Goal: Use online tool/utility: Utilize a website feature to perform a specific function

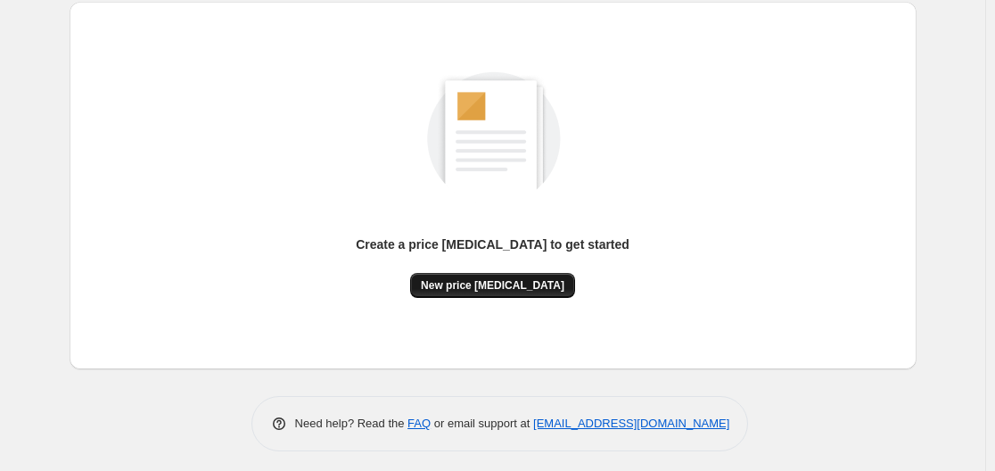
scroll to position [197, 0]
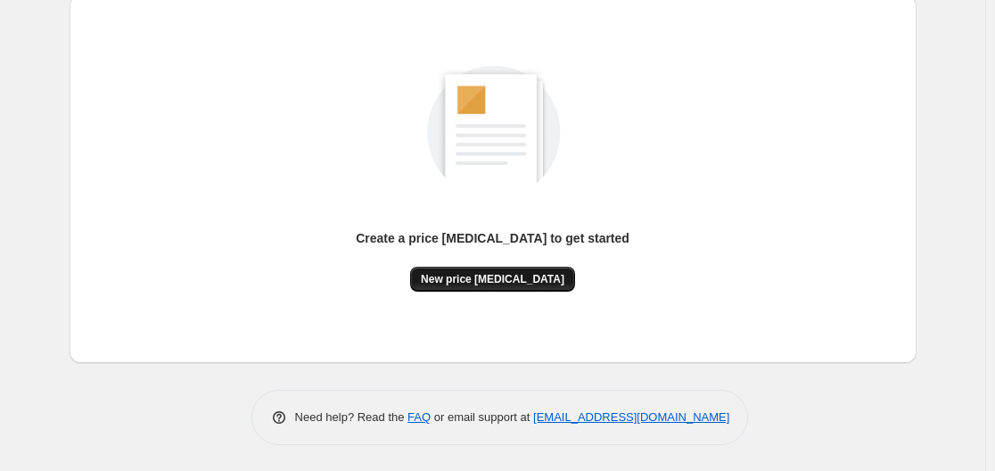
click at [517, 275] on span "New price [MEDICAL_DATA]" at bounding box center [493, 279] width 144 height 14
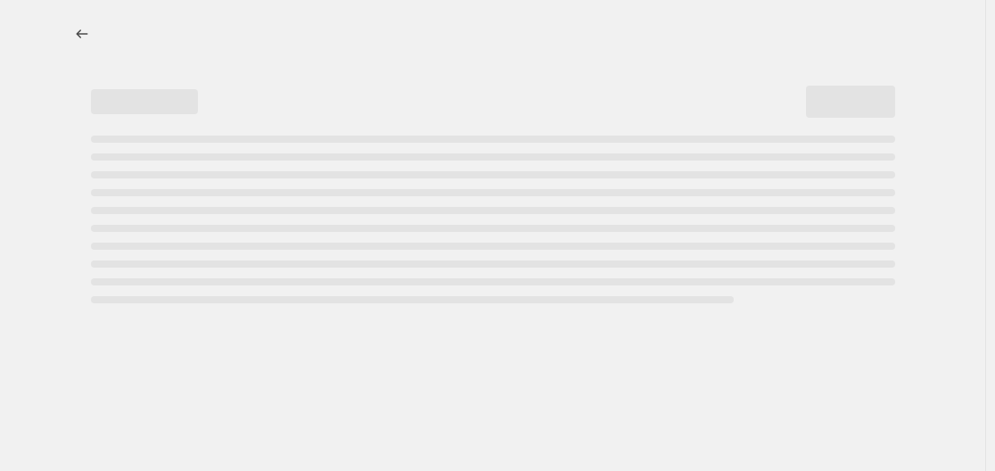
select select "percentage"
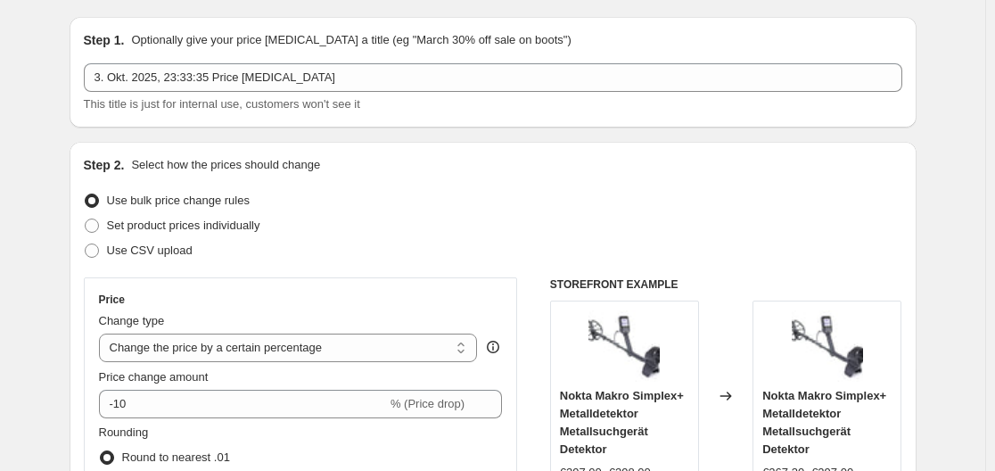
scroll to position [178, 0]
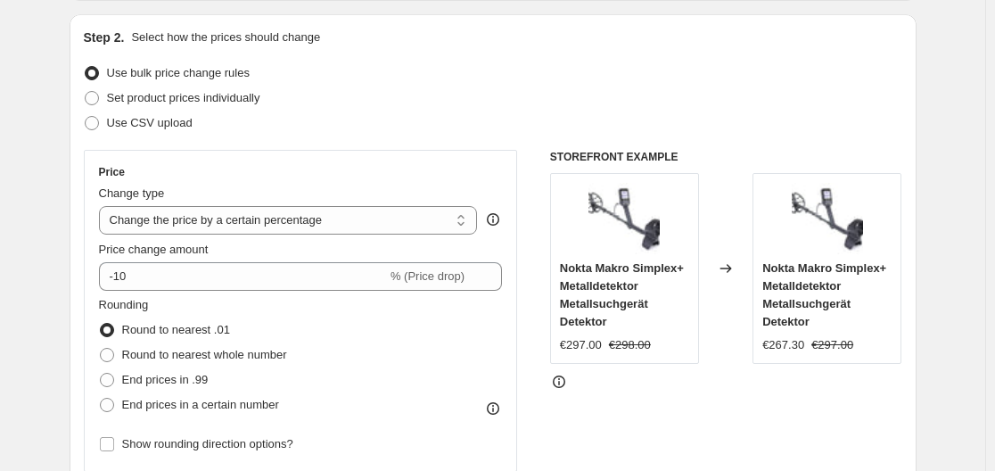
click at [223, 259] on div "Price change amount -10 % (Price drop)" at bounding box center [301, 266] width 404 height 50
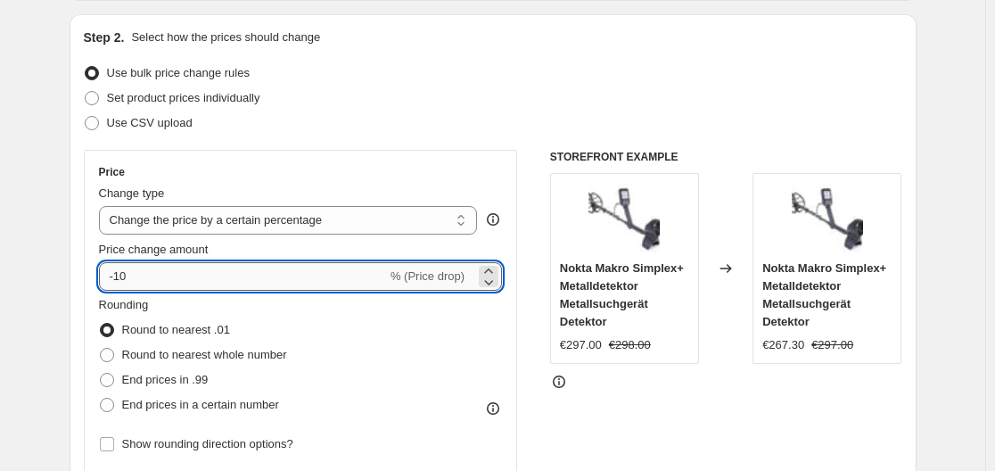
click at [221, 269] on input "-10" at bounding box center [243, 276] width 288 height 29
type input "-1"
type input "-35"
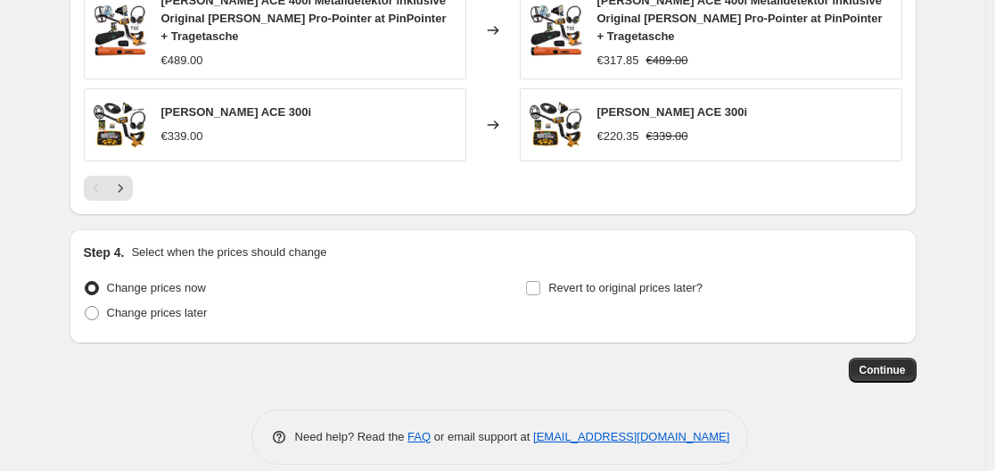
scroll to position [1353, 0]
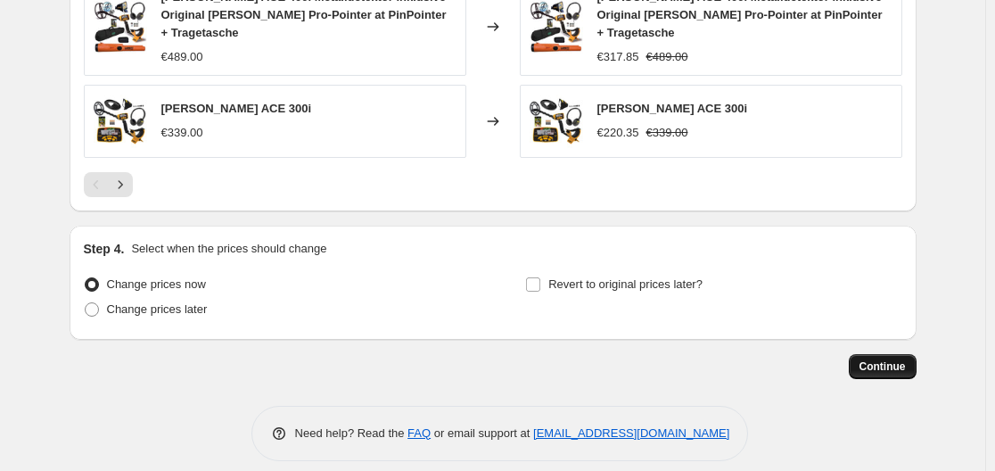
drag, startPoint x: 911, startPoint y: 354, endPoint x: 900, endPoint y: 354, distance: 10.7
click at [900, 354] on button "Continue" at bounding box center [883, 366] width 68 height 25
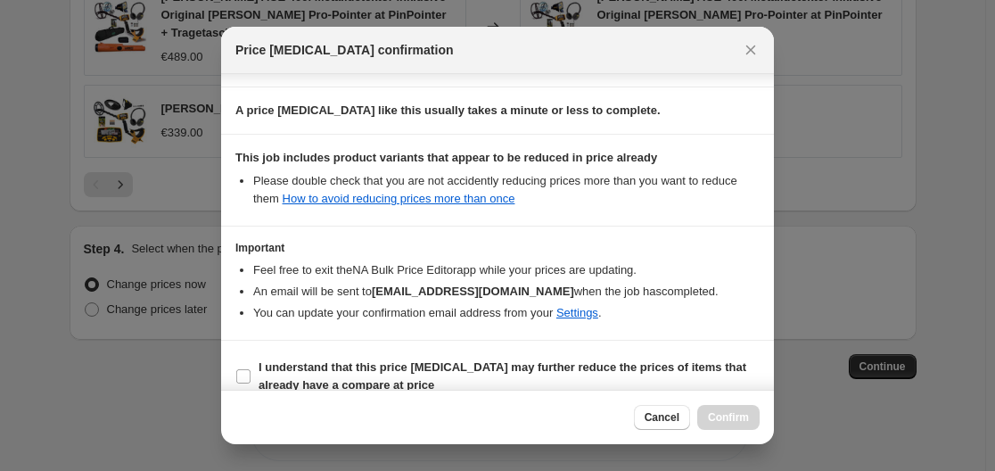
scroll to position [280, 0]
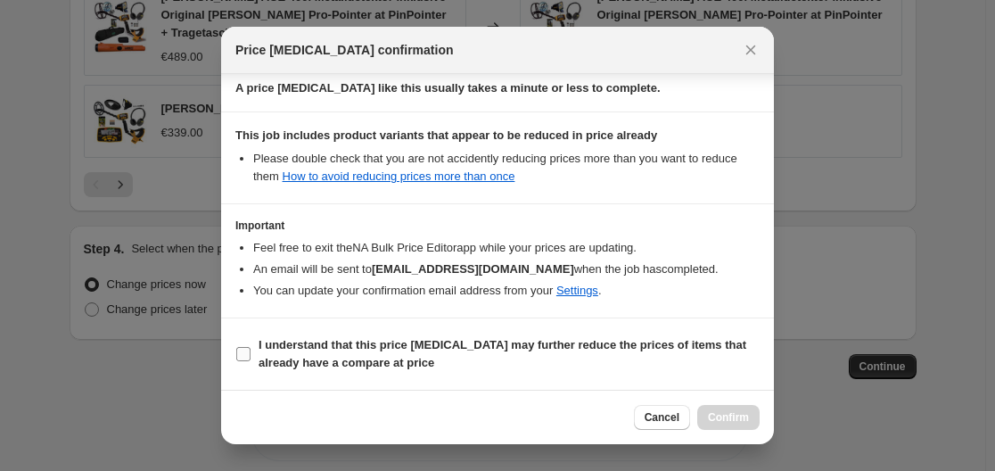
click at [239, 357] on input "I understand that this price [MEDICAL_DATA] may further reduce the prices of it…" at bounding box center [243, 354] width 14 height 14
checkbox input "true"
click at [725, 423] on span "Confirm" at bounding box center [728, 417] width 41 height 14
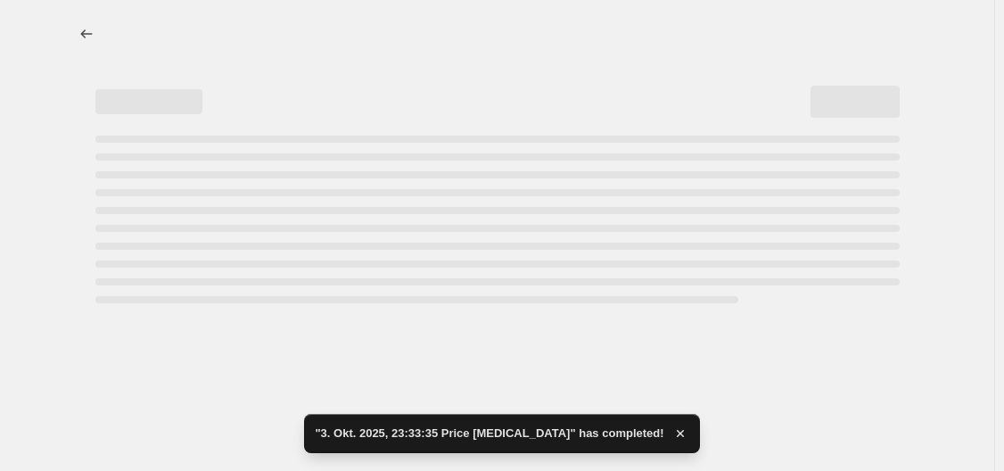
select select "percentage"
